Goal: Find specific page/section: Find specific page/section

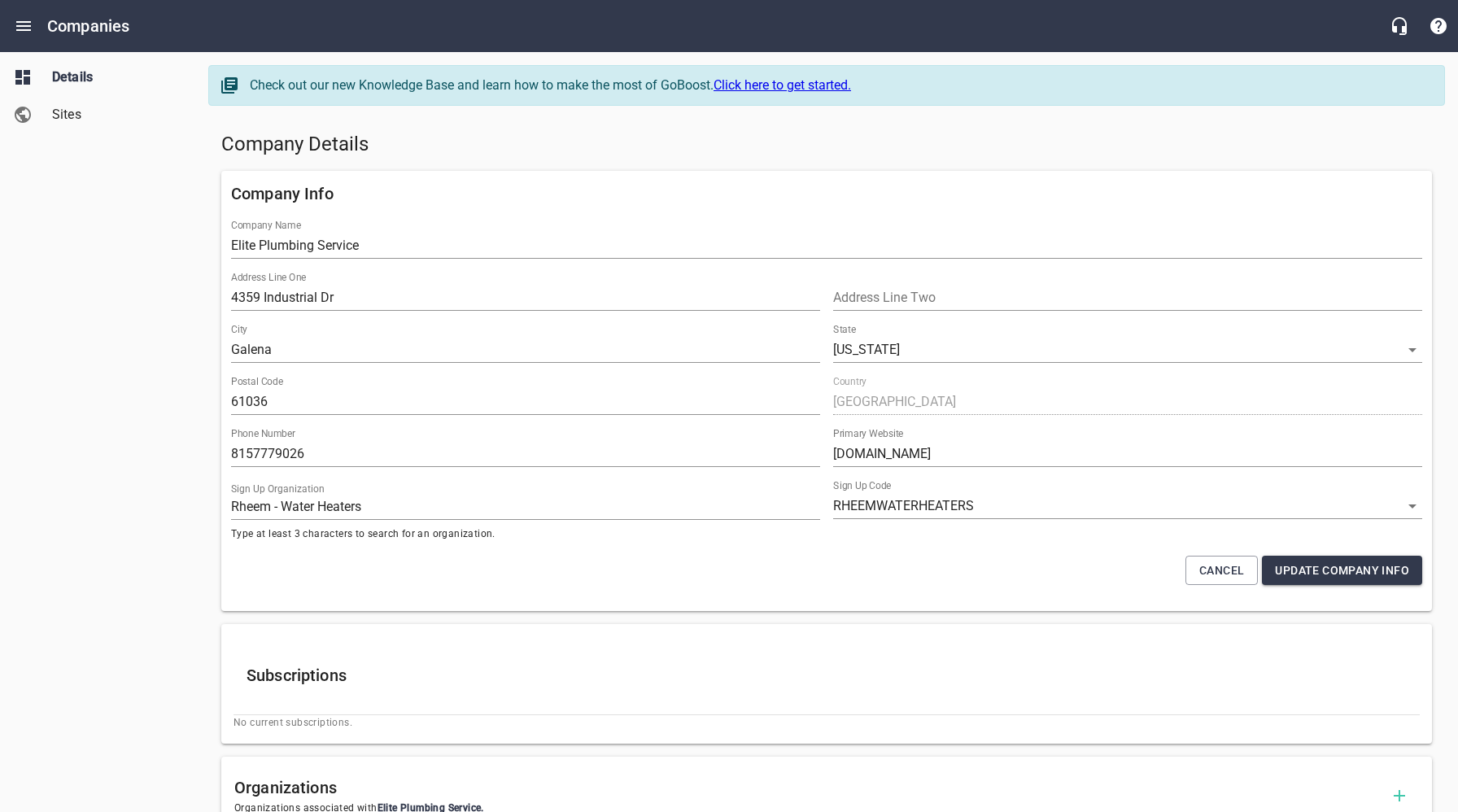
select select "[US_STATE]"
select select "66"
click at [27, 26] on icon "Open drawer" at bounding box center [24, 26] width 15 height 10
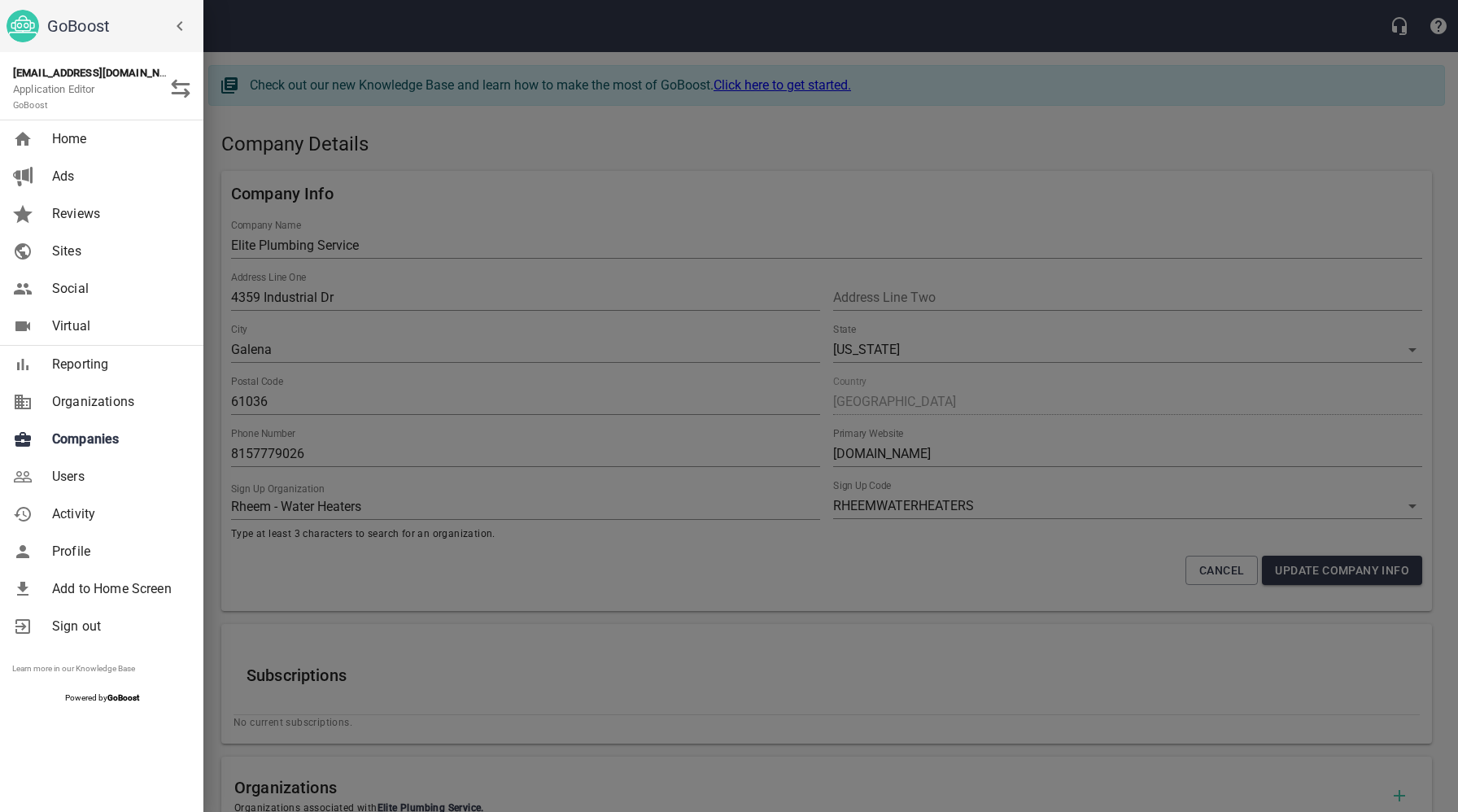
click at [100, 436] on span "Companies" at bounding box center [117, 439] width 131 height 20
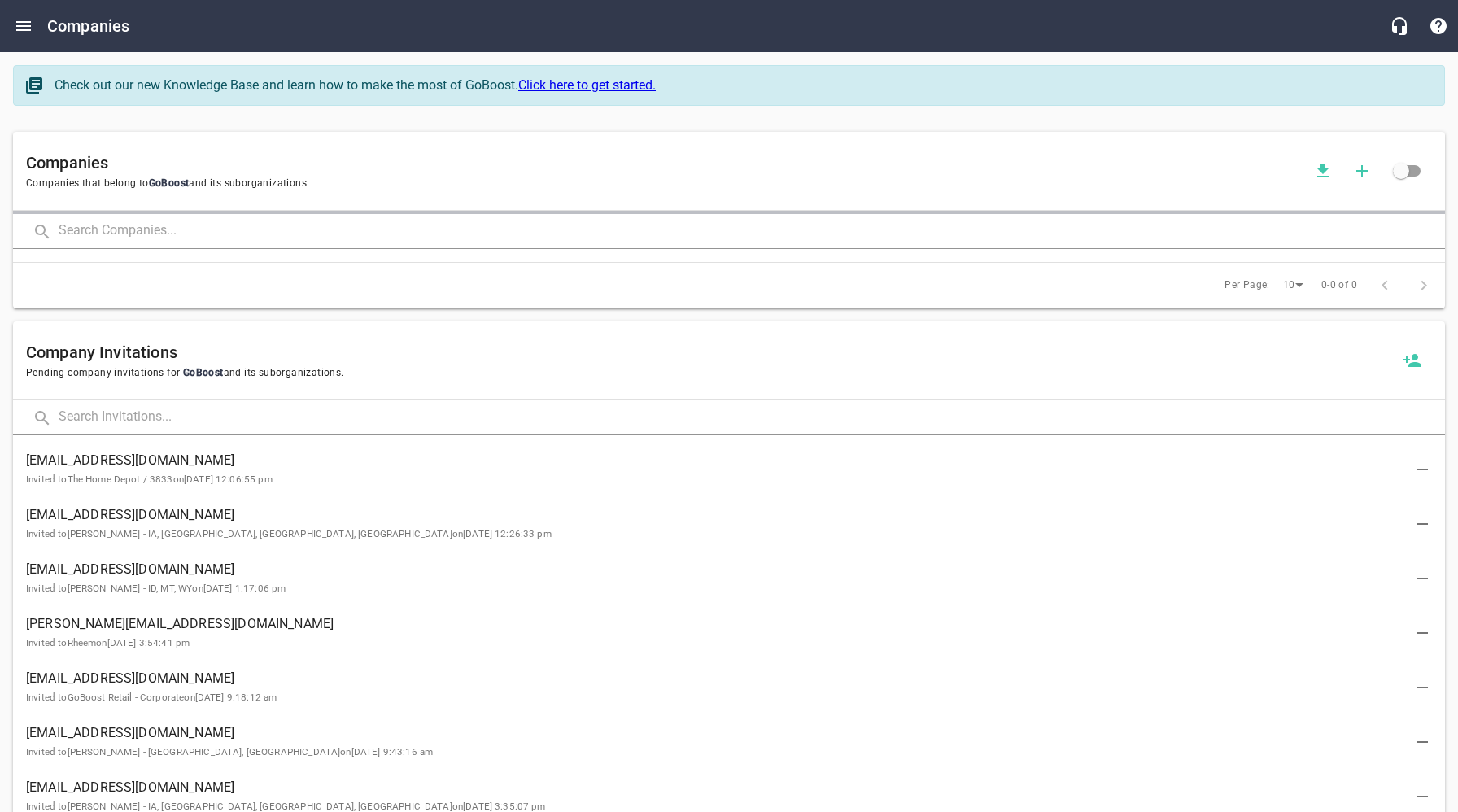
click at [310, 232] on input "text" at bounding box center [752, 231] width 1387 height 35
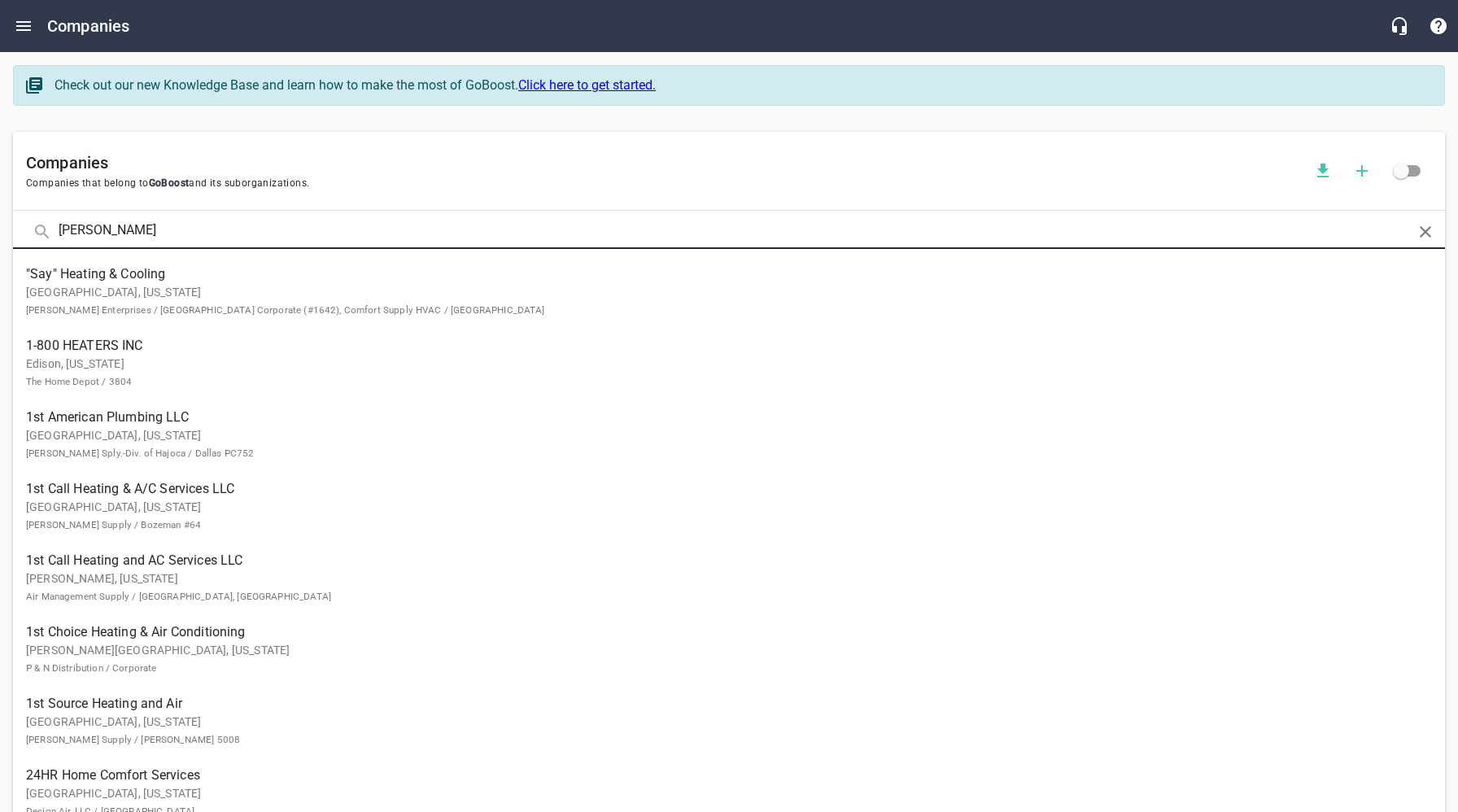
type input "[PERSON_NAME]"
click button at bounding box center [0, 0] width 0 height 0
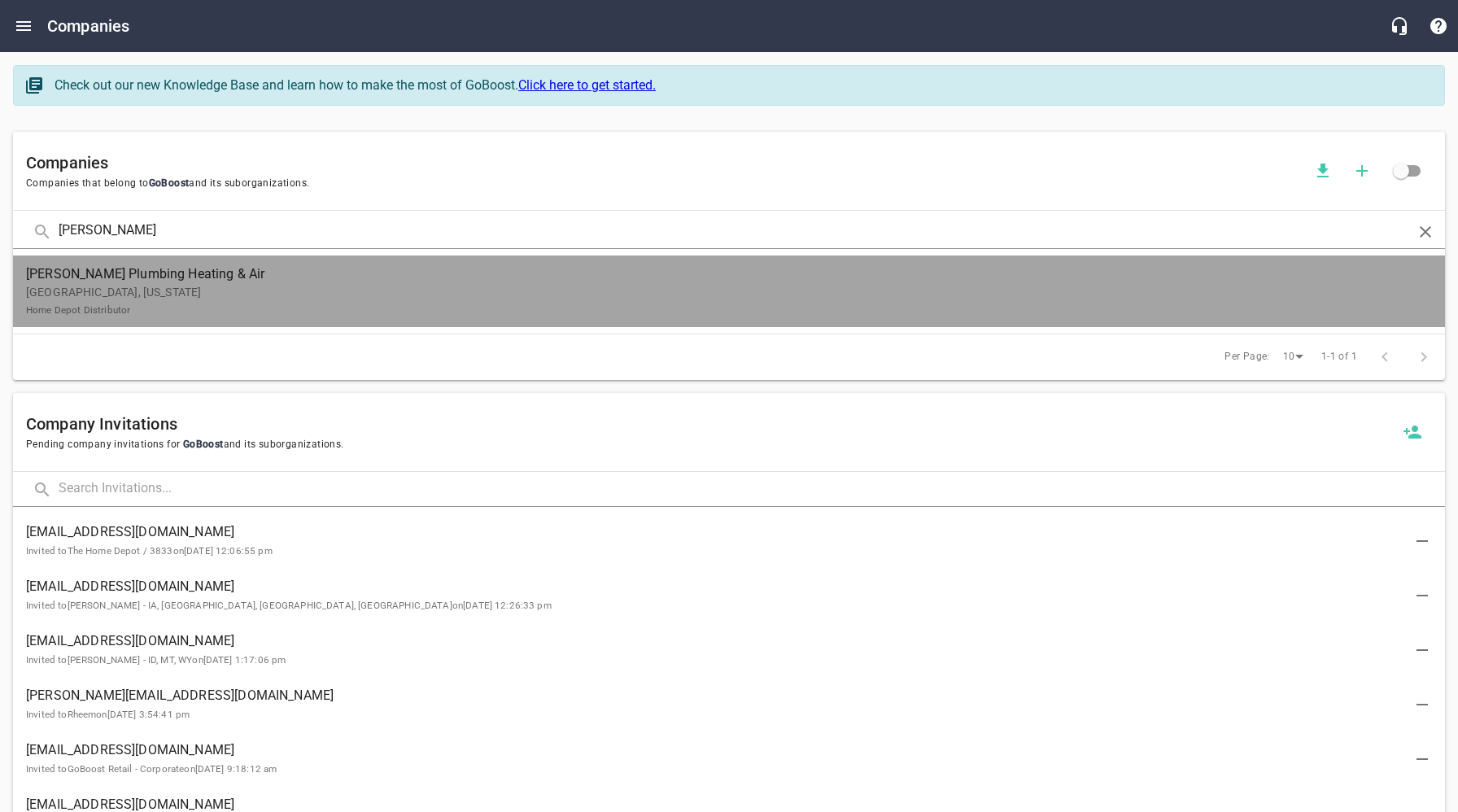
click at [289, 297] on p "[GEOGRAPHIC_DATA], [US_STATE] Home Depot Distributor" at bounding box center [717, 301] width 1380 height 34
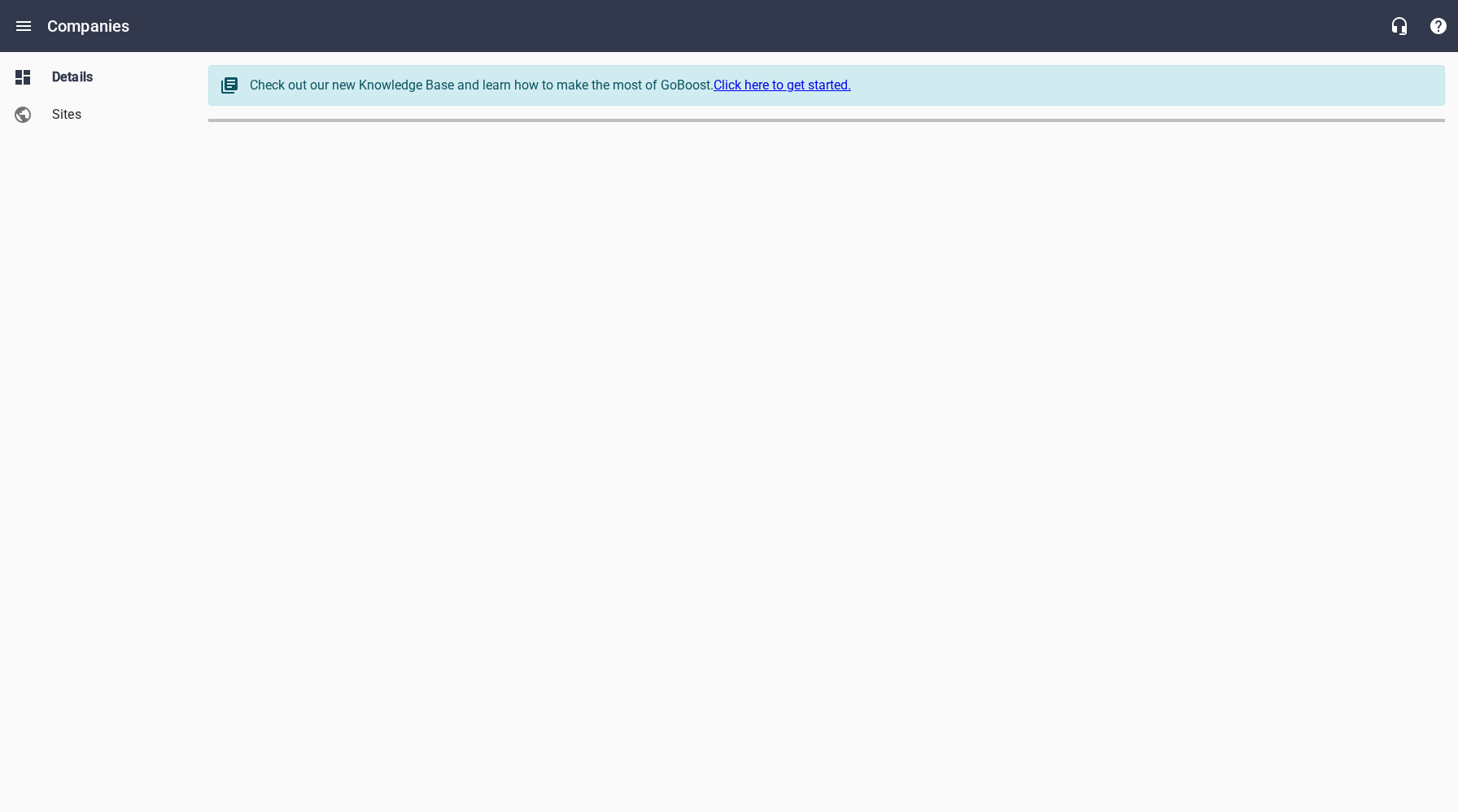
select select "[US_STATE]"
select select "62"
